Goal: Task Accomplishment & Management: Use online tool/utility

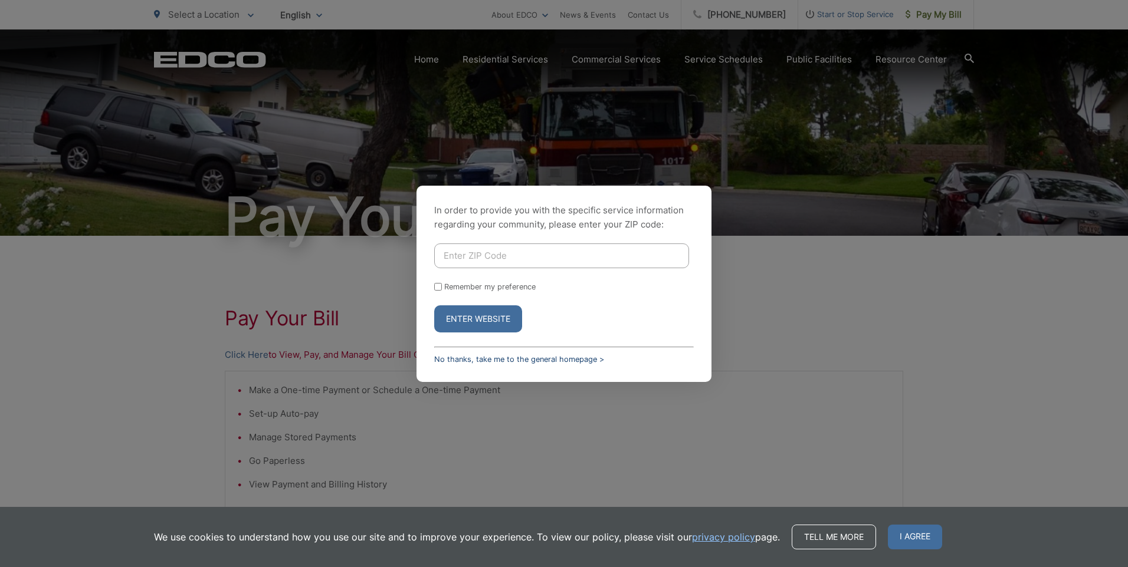
click at [467, 361] on link "No thanks, take me to the general homepage >" at bounding box center [519, 359] width 170 height 9
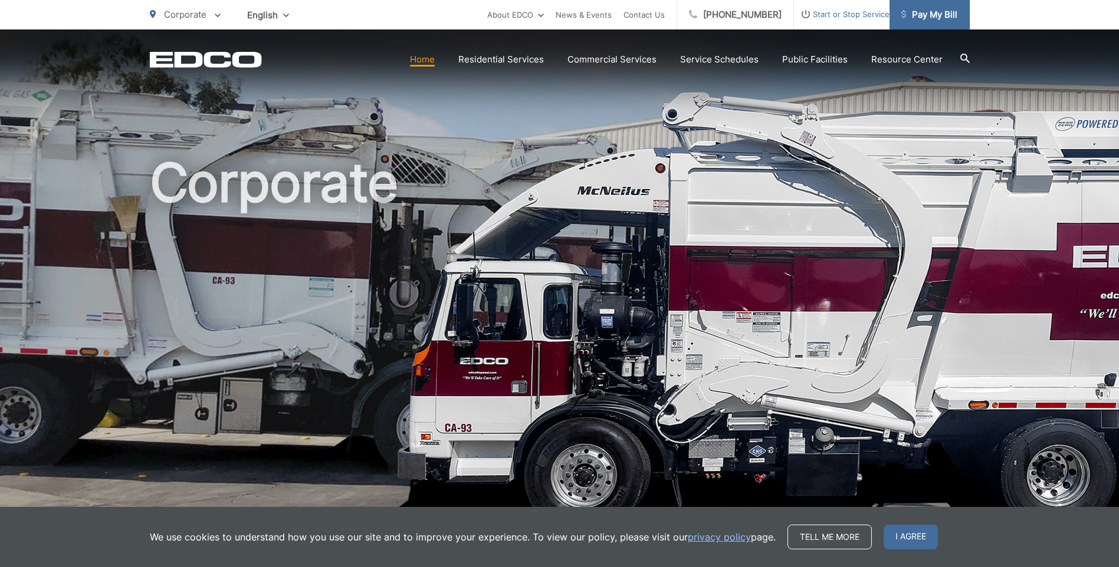
click at [929, 21] on span "Pay My Bill" at bounding box center [929, 15] width 56 height 14
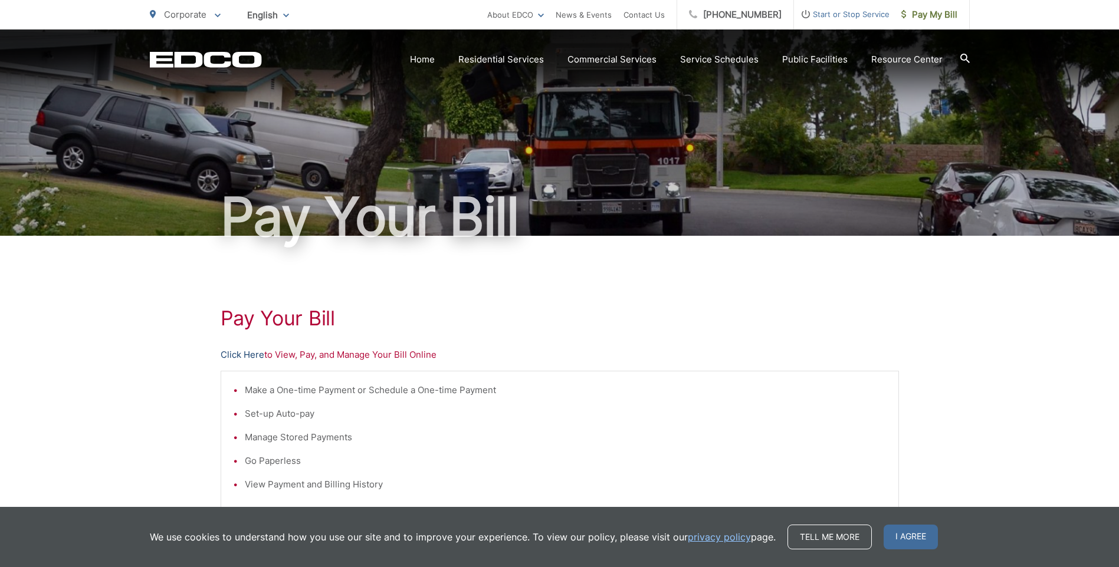
click at [238, 354] on link "Click Here" at bounding box center [243, 355] width 44 height 14
